Goal: Use online tool/utility: Utilize a website feature to perform a specific function

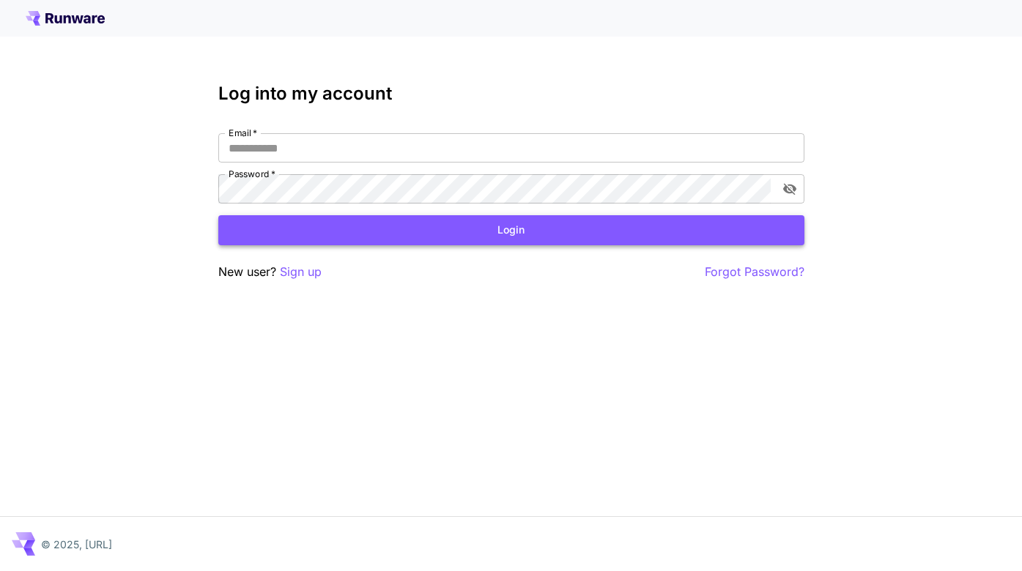
type input "**********"
click at [265, 229] on button "Login" at bounding box center [511, 230] width 586 height 30
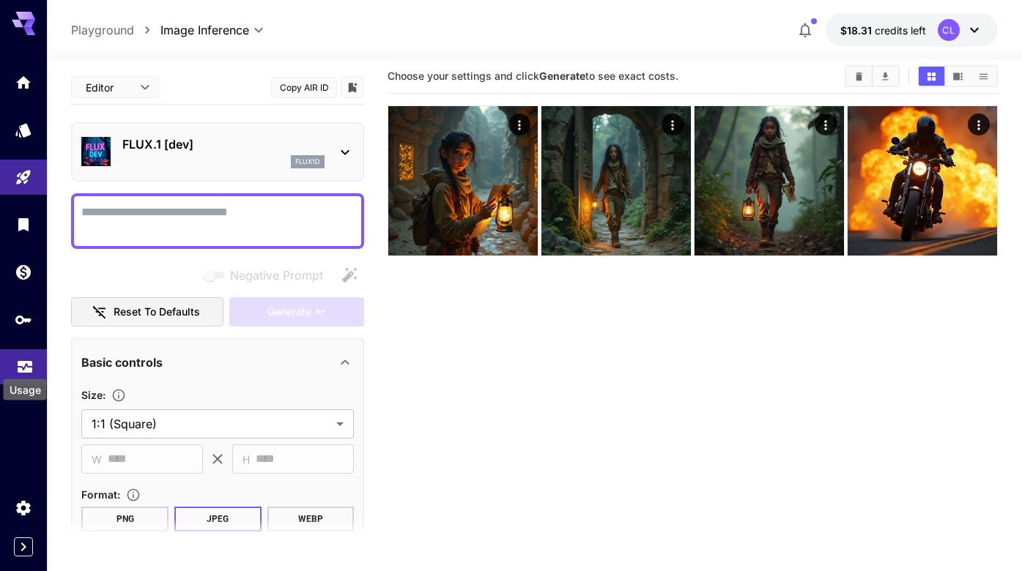
scroll to position [13, 0]
click at [25, 363] on icon "Usage" at bounding box center [25, 363] width 18 height 18
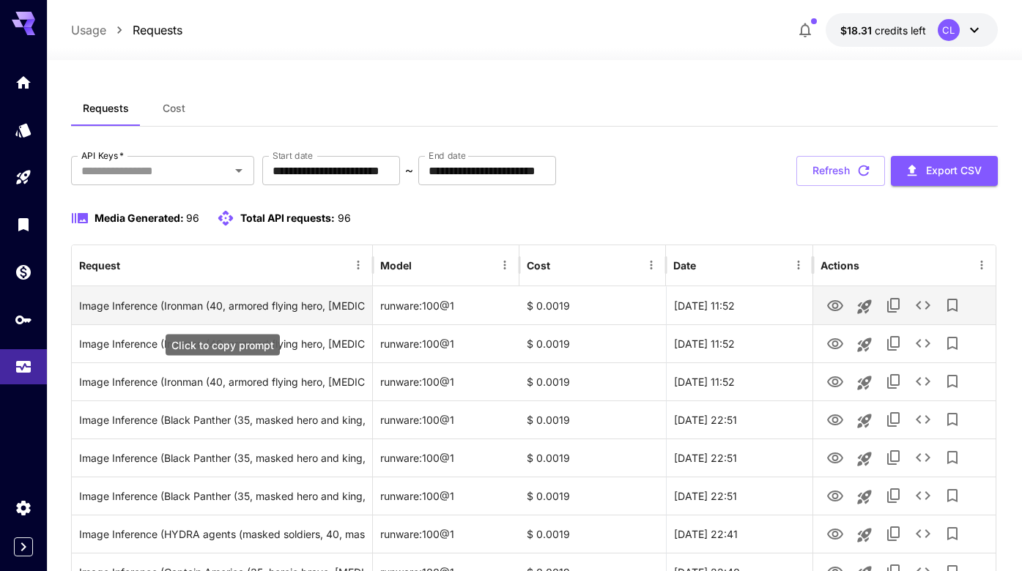
scroll to position [85, 0]
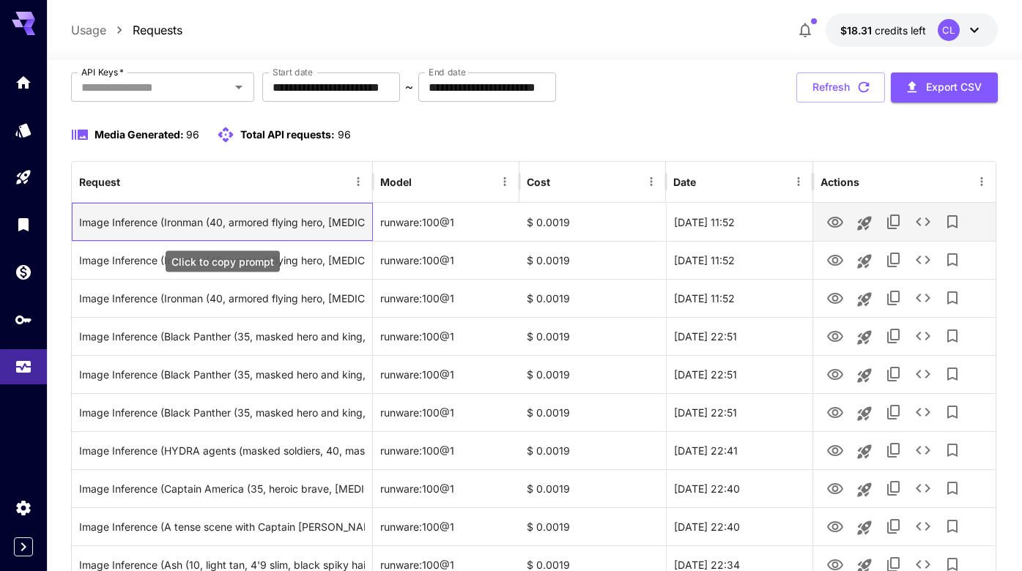
click at [223, 226] on div "Image Inference (Ironman (40, armored flying hero, [MEDICAL_DATA], 6'1 muscular…" at bounding box center [222, 222] width 286 height 37
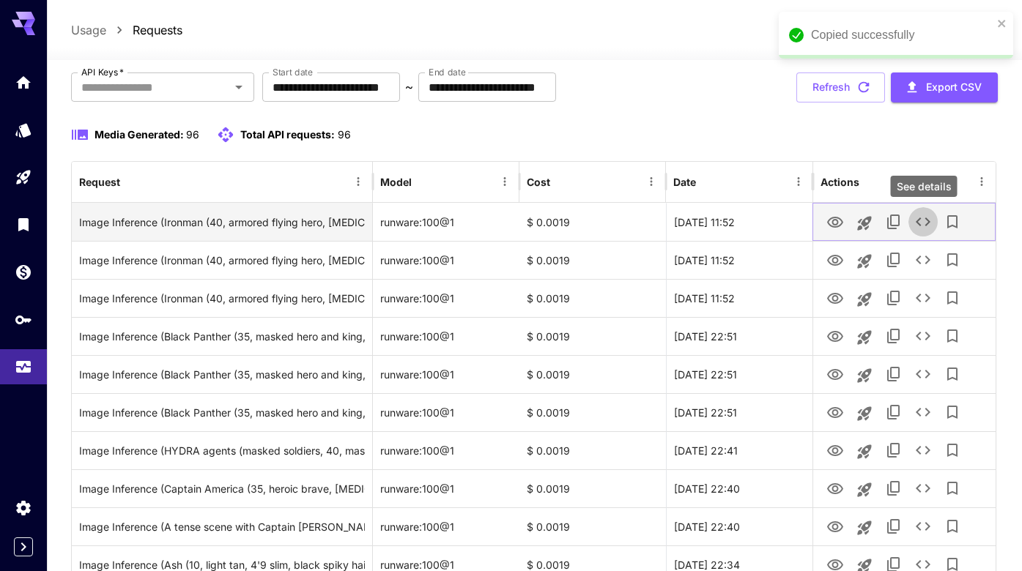
click at [919, 223] on icon "See details" at bounding box center [923, 222] width 15 height 9
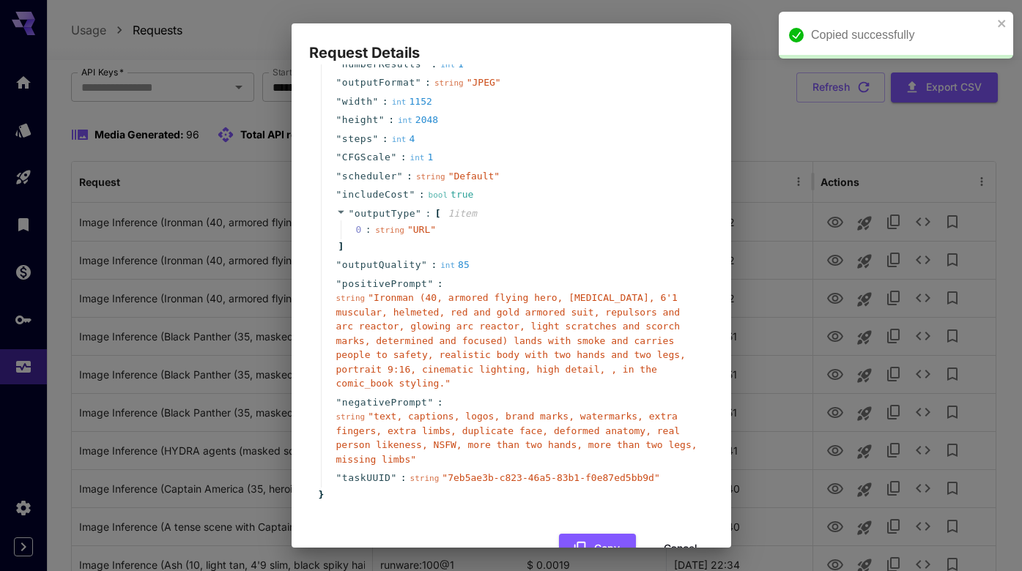
scroll to position [98, 0]
